Goal: Information Seeking & Learning: Learn about a topic

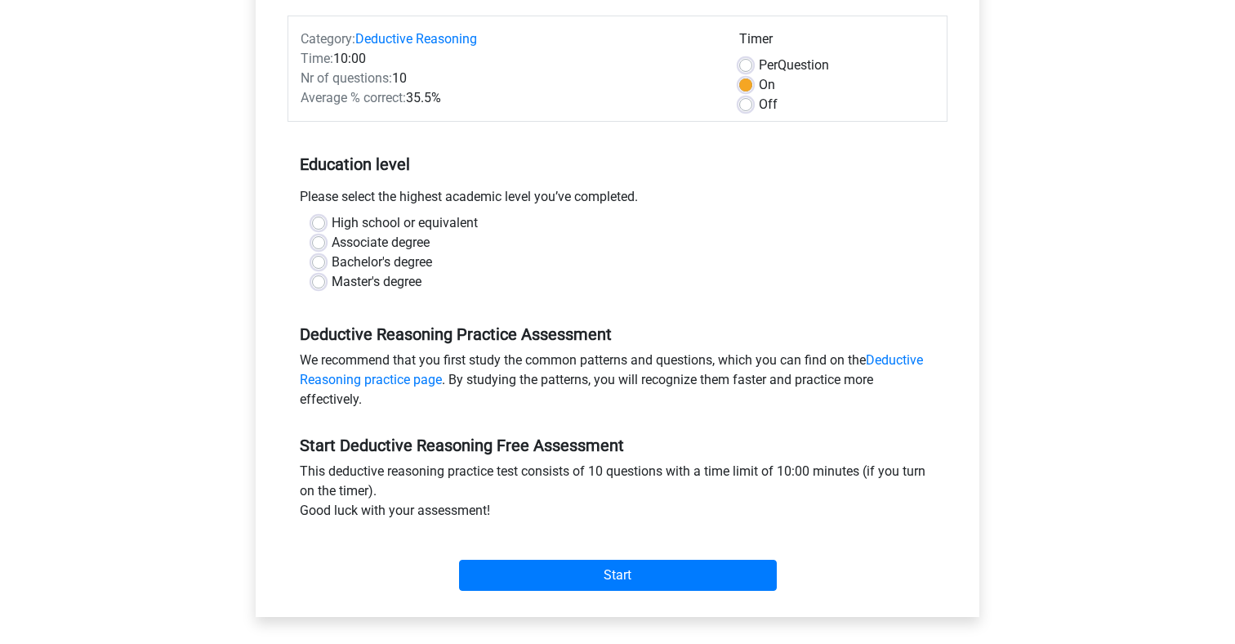
scroll to position [199, 0]
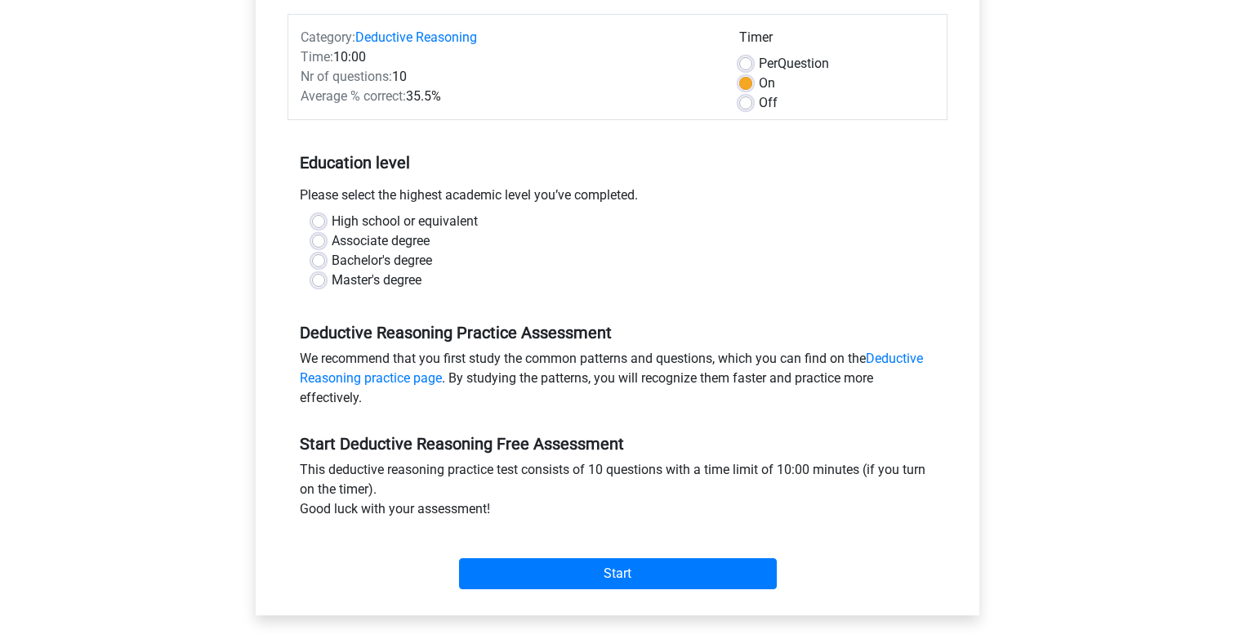
click at [332, 277] on label "Master's degree" at bounding box center [377, 280] width 90 height 20
click at [319, 277] on input "Master's degree" at bounding box center [318, 278] width 13 height 16
radio input "true"
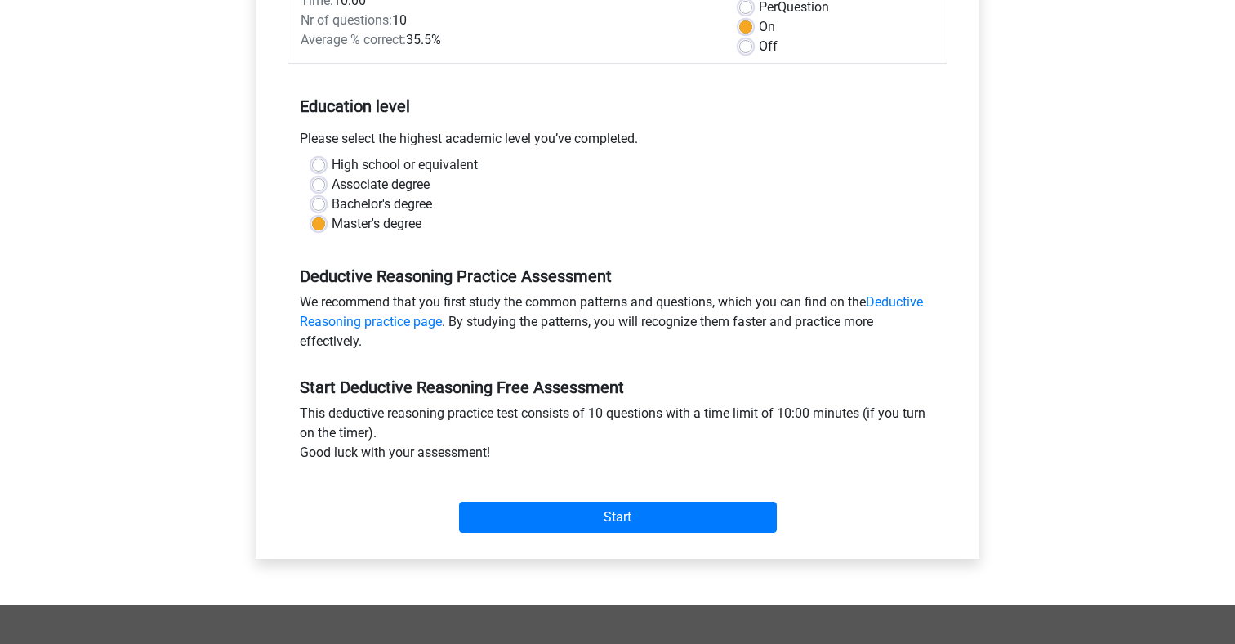
scroll to position [255, 0]
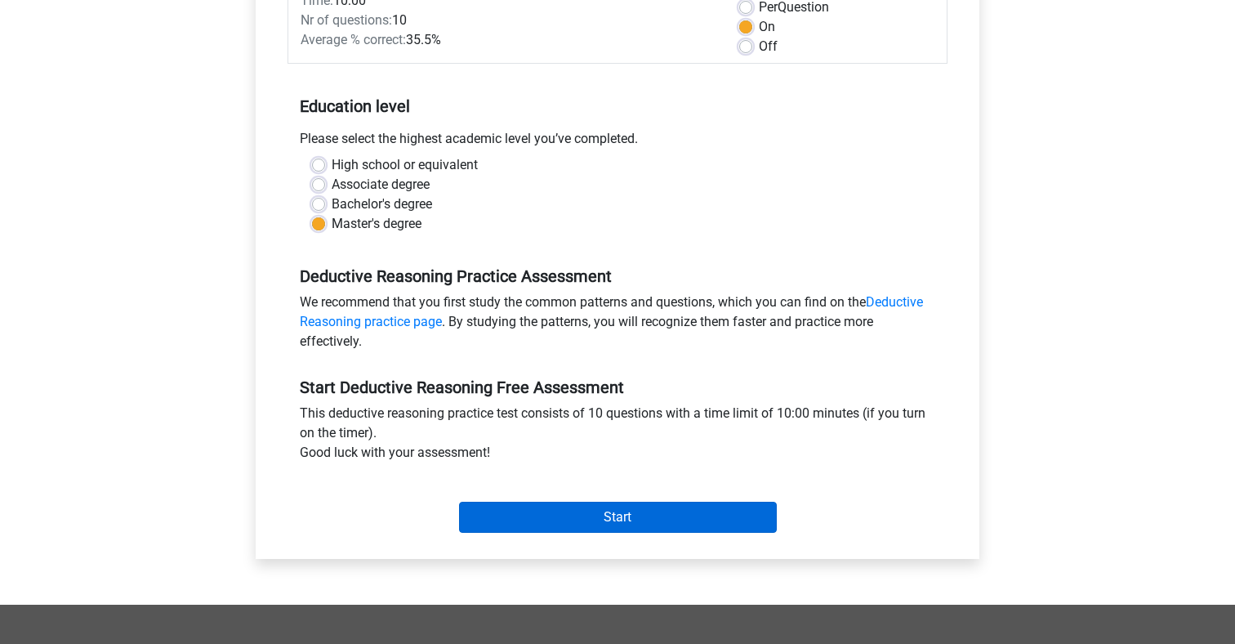
click at [607, 529] on input "Start" at bounding box center [618, 517] width 318 height 31
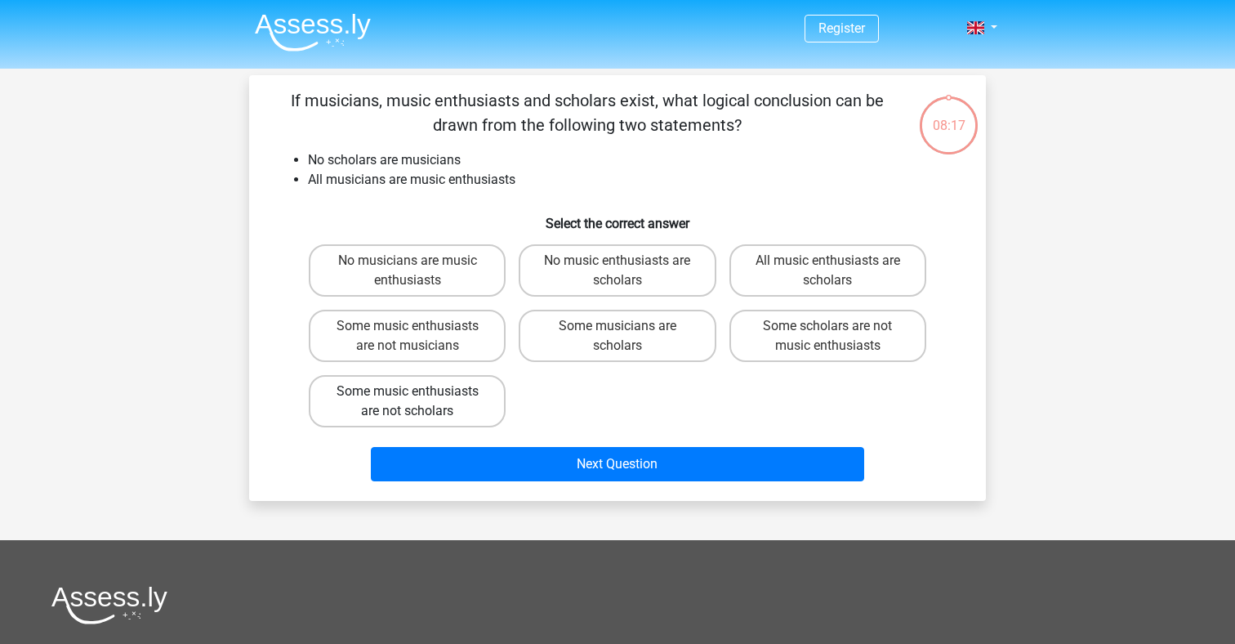
click at [469, 404] on label "Some music enthusiasts are not scholars" at bounding box center [407, 401] width 197 height 52
click at [418, 402] on input "Some music enthusiasts are not scholars" at bounding box center [413, 396] width 11 height 11
radio input "true"
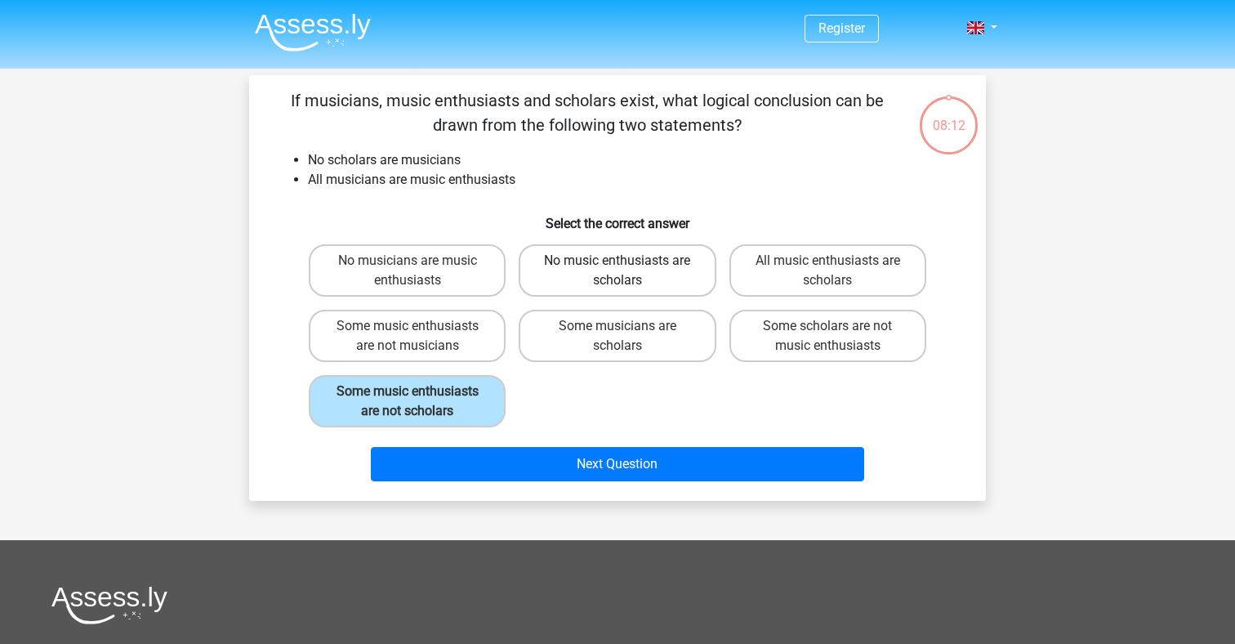
click at [646, 272] on label "No music enthusiasts are scholars" at bounding box center [617, 270] width 197 height 52
click at [628, 271] on input "No music enthusiasts are scholars" at bounding box center [623, 266] width 11 height 11
radio input "true"
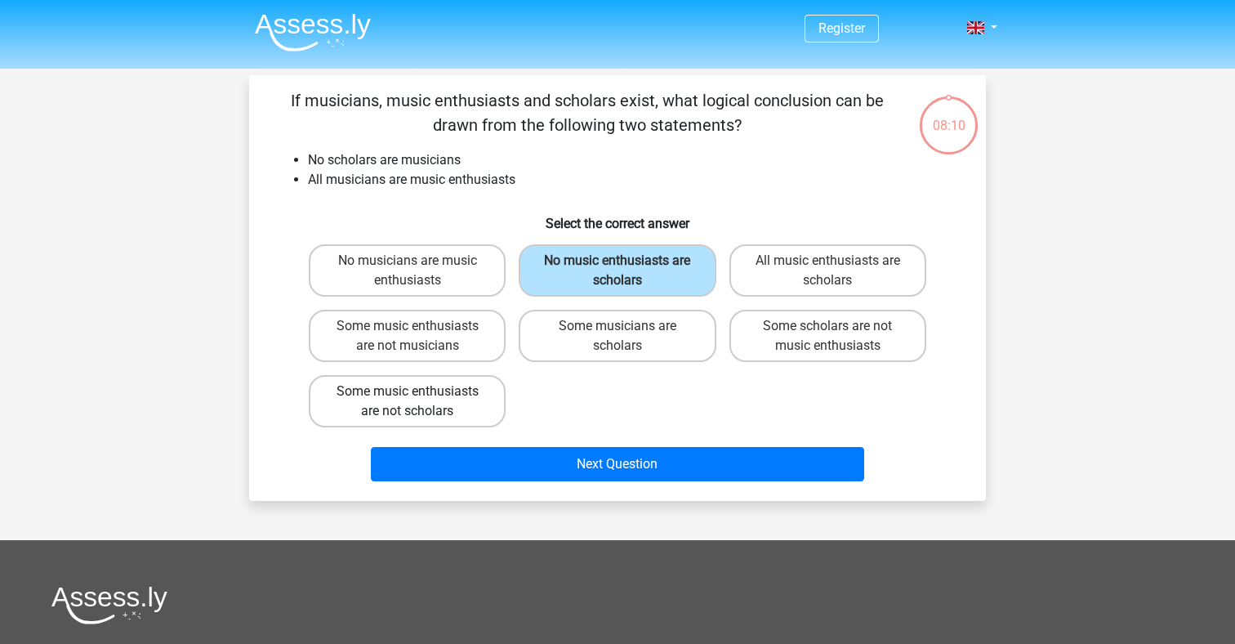
click at [435, 412] on label "Some music enthusiasts are not scholars" at bounding box center [407, 401] width 197 height 52
click at [418, 402] on input "Some music enthusiasts are not scholars" at bounding box center [413, 396] width 11 height 11
radio input "true"
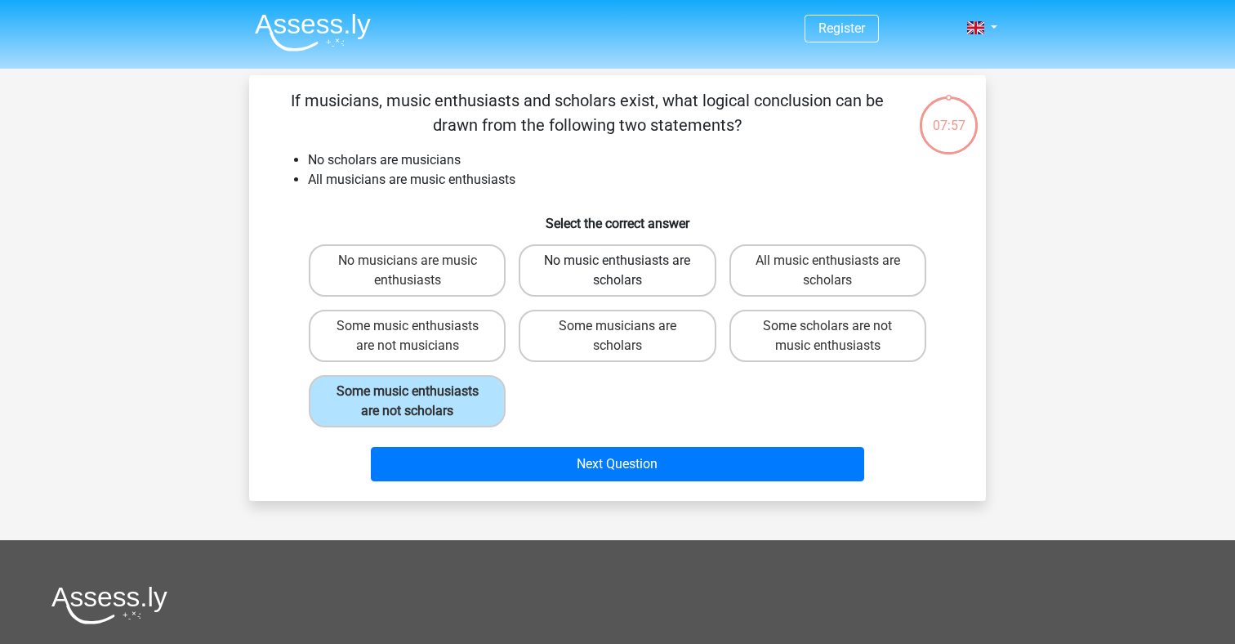
click at [663, 271] on label "No music enthusiasts are scholars" at bounding box center [617, 270] width 197 height 52
click at [628, 271] on input "No music enthusiasts are scholars" at bounding box center [623, 266] width 11 height 11
radio input "true"
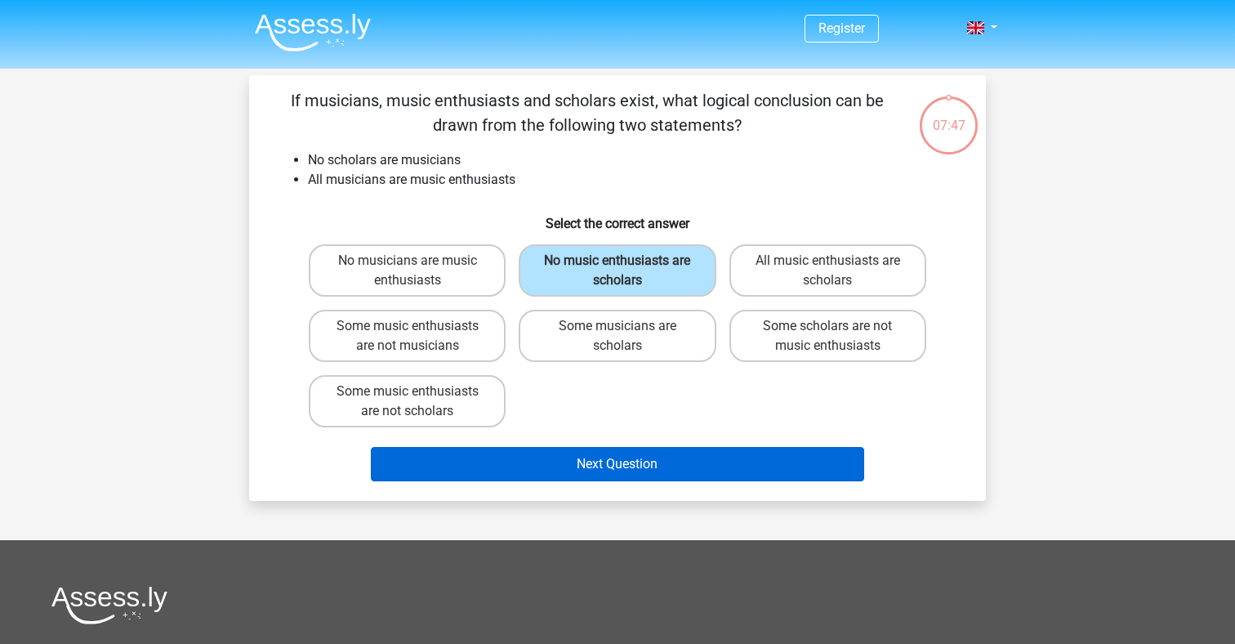
click at [707, 462] on button "Next Question" at bounding box center [618, 464] width 494 height 34
